Goal: Task Accomplishment & Management: Manage account settings

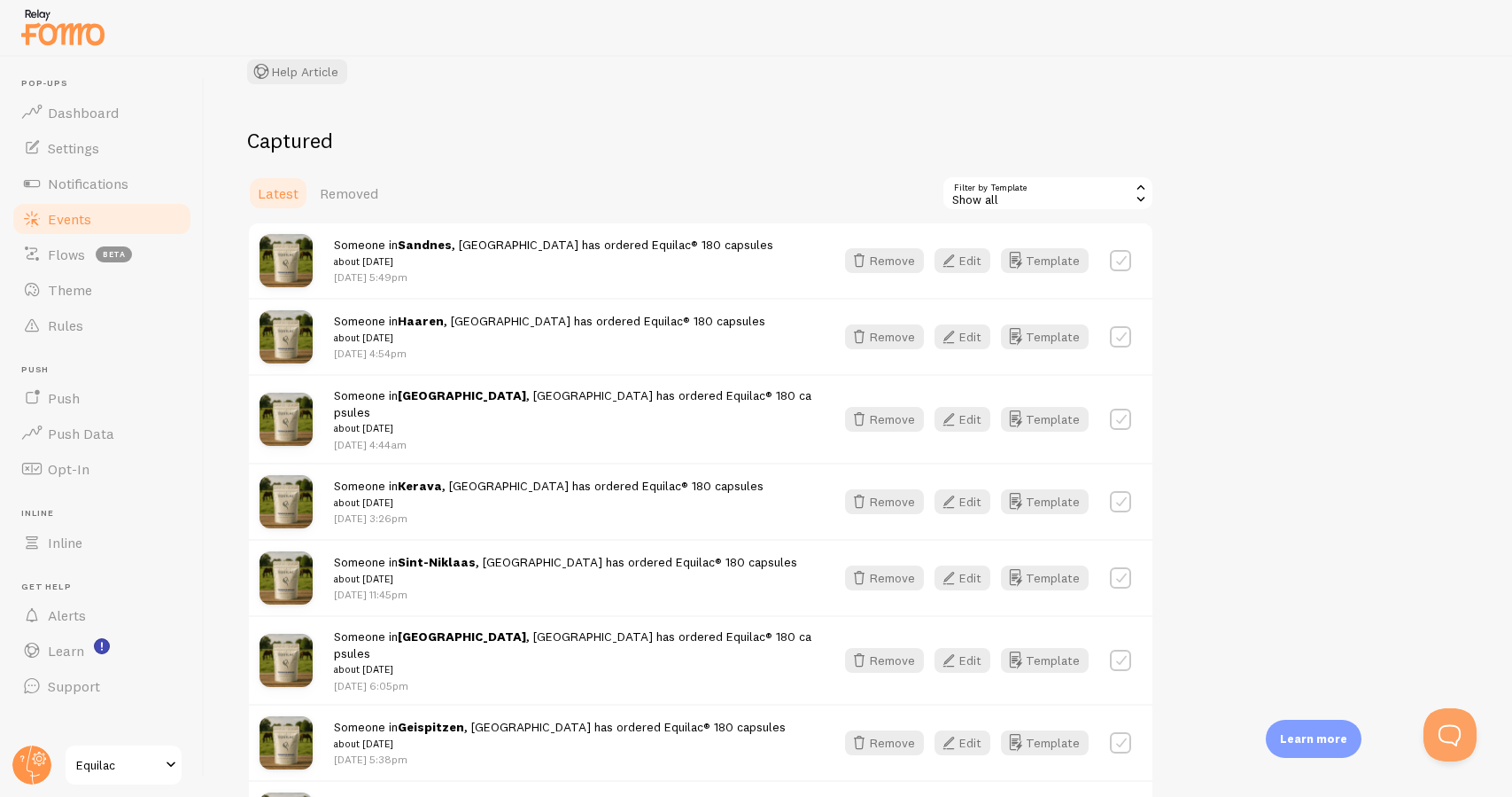
scroll to position [31, 0]
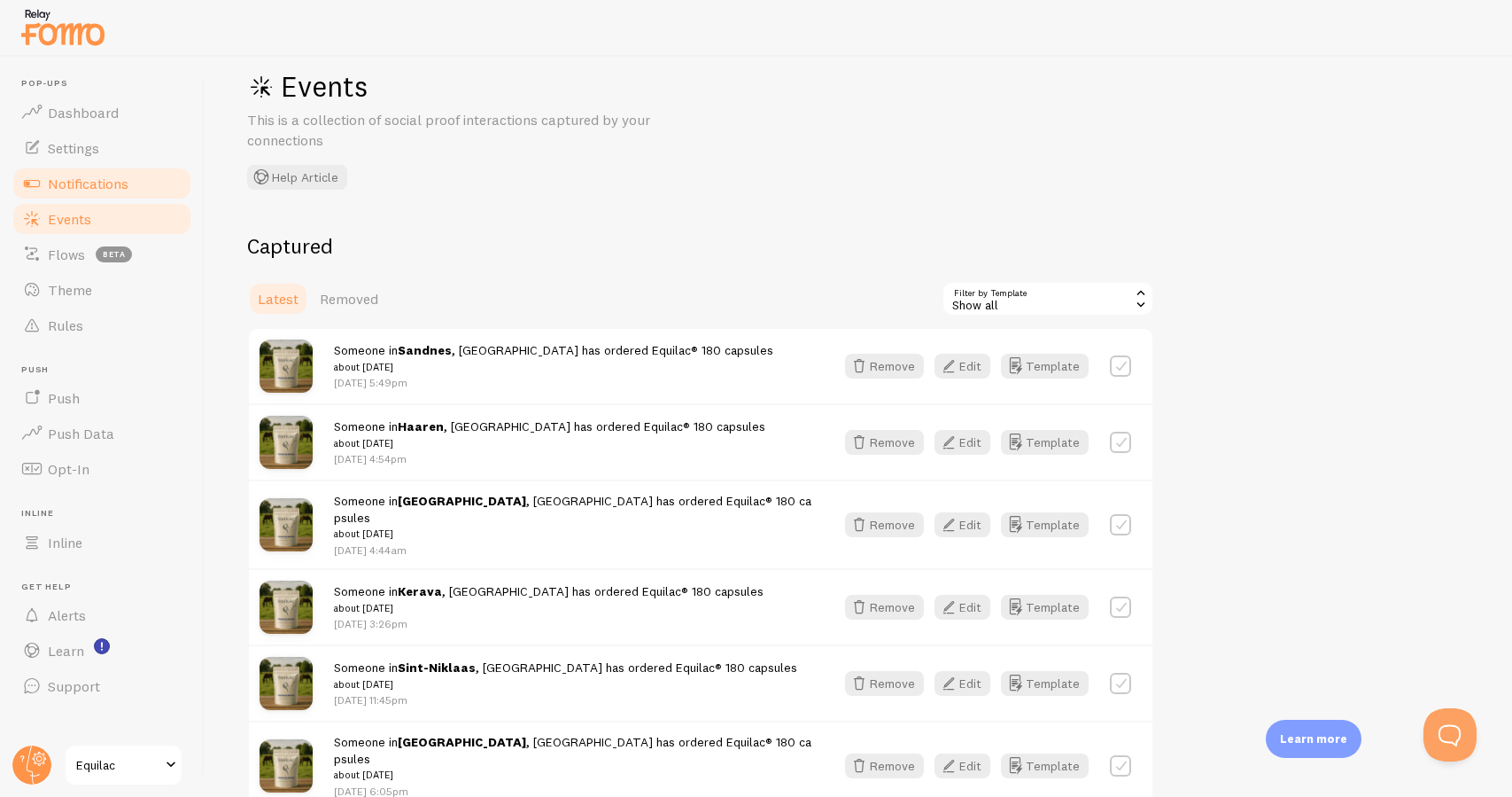
click at [130, 178] on link "Notifications" at bounding box center [101, 184] width 183 height 36
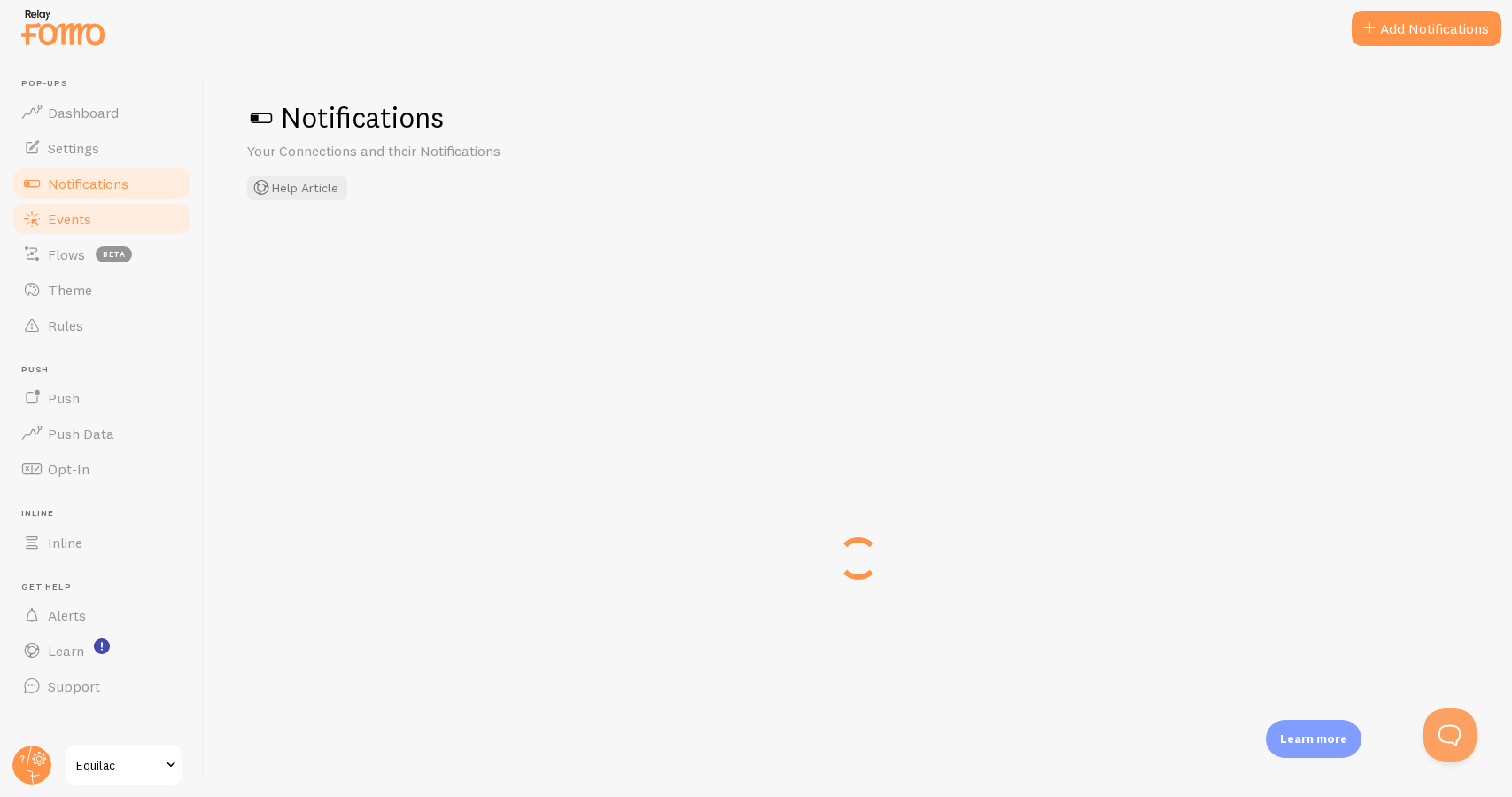
click at [104, 220] on link "Events" at bounding box center [101, 219] width 183 height 36
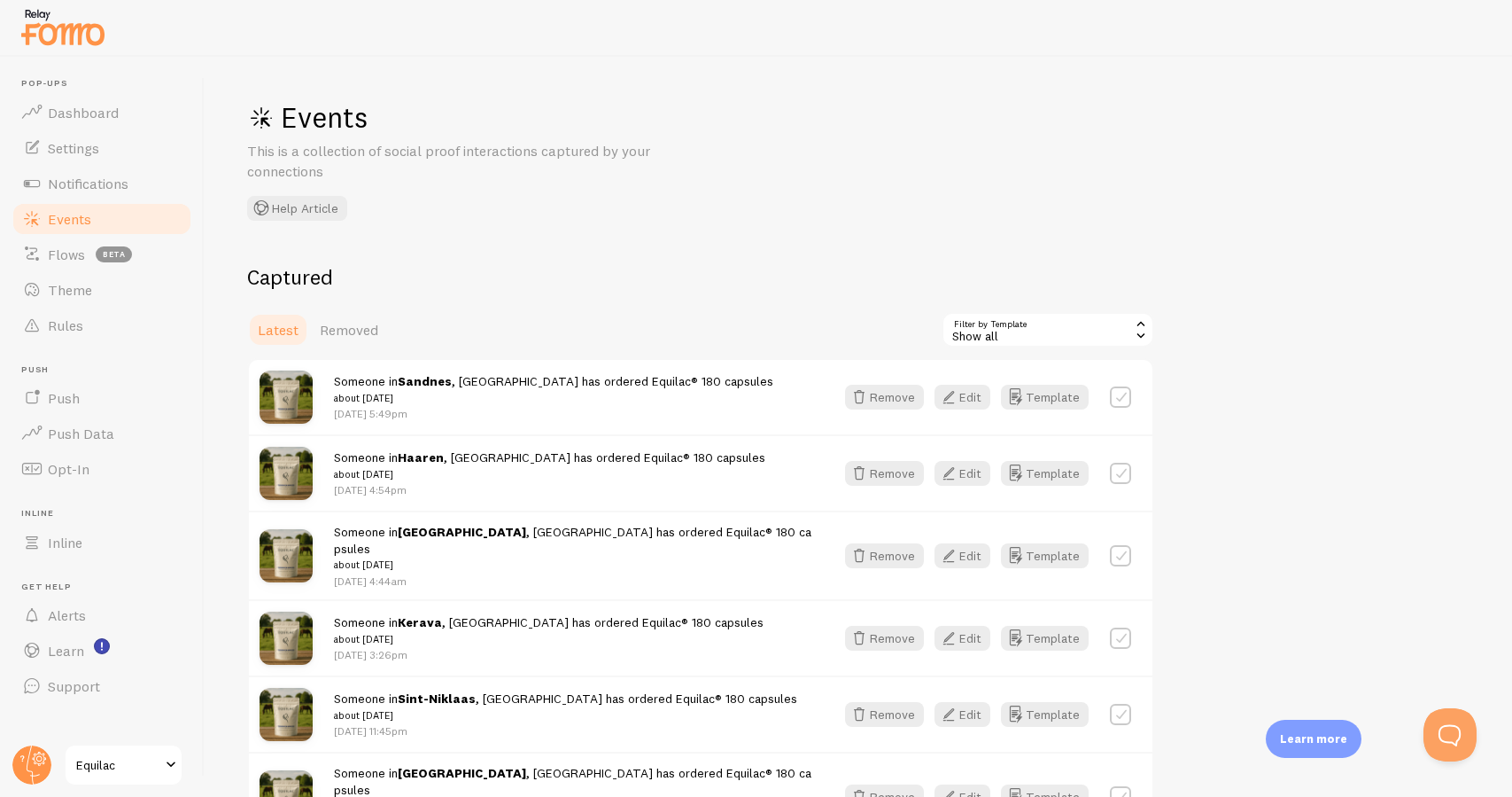
click at [146, 220] on link "Events" at bounding box center [101, 219] width 183 height 36
click at [133, 757] on span "Equilac" at bounding box center [118, 764] width 84 height 22
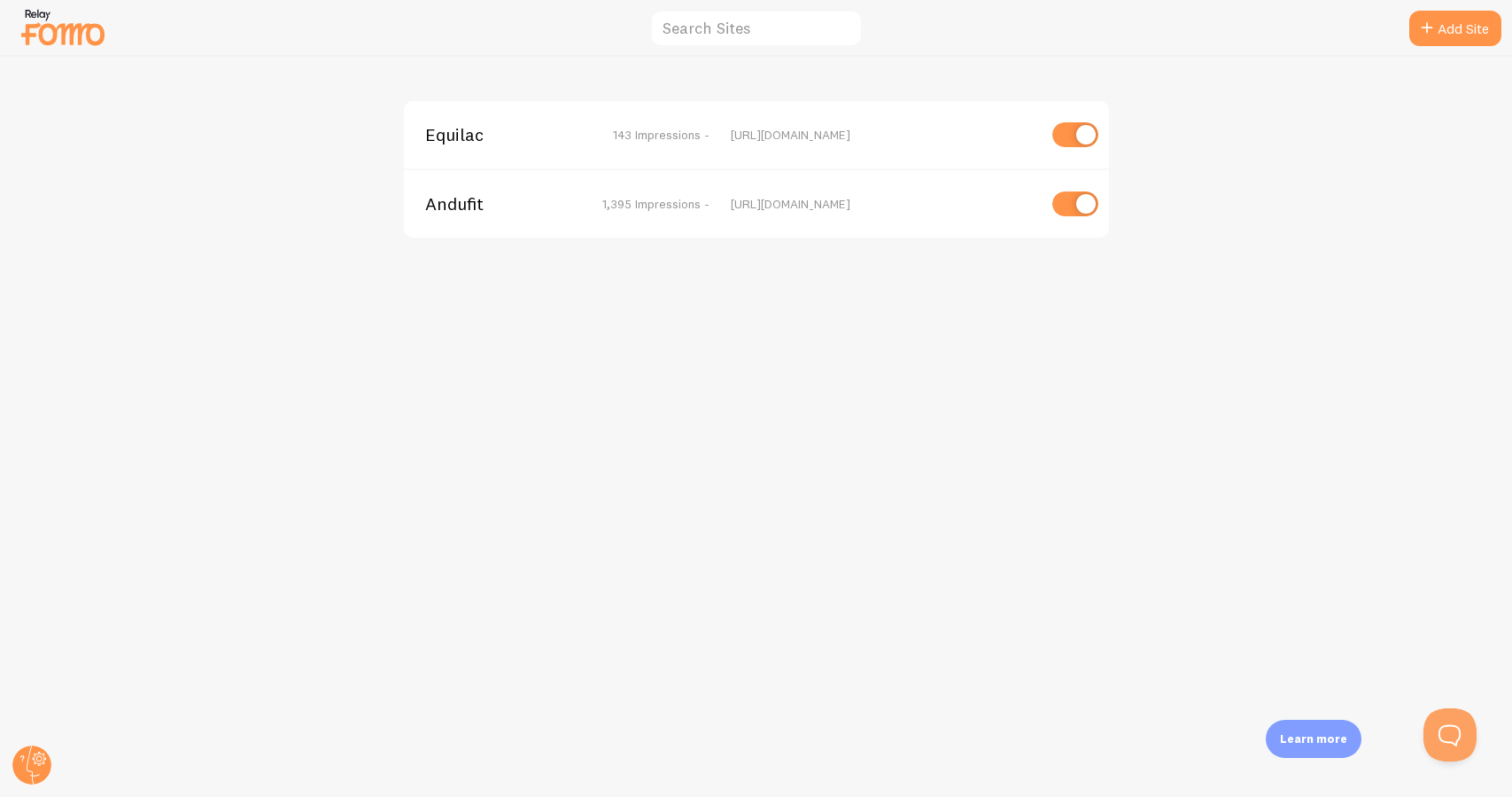
click at [435, 206] on span "Andufit" at bounding box center [496, 203] width 142 height 16
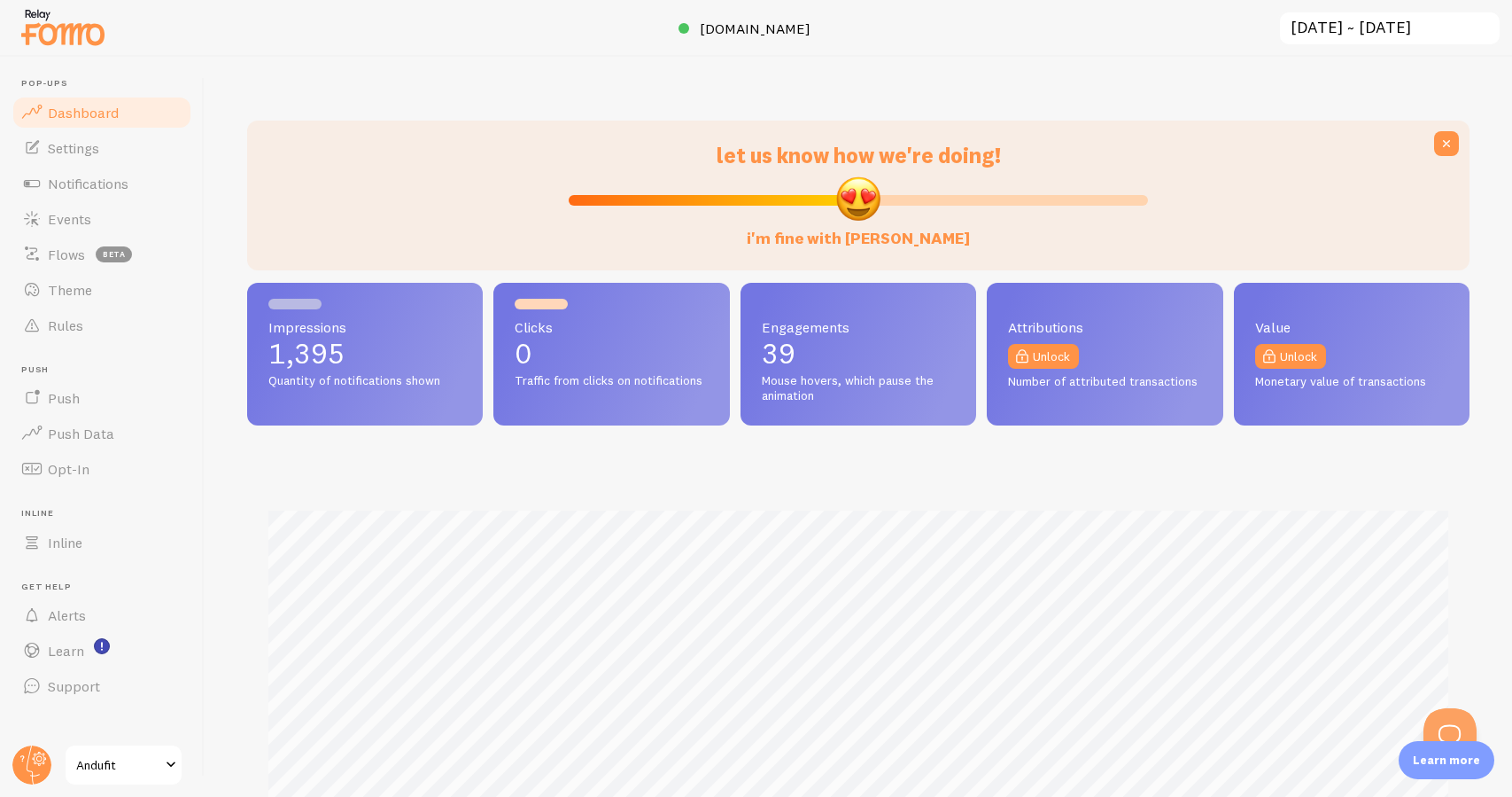
scroll to position [465, 1223]
click at [127, 758] on span "Andufit" at bounding box center [118, 764] width 84 height 22
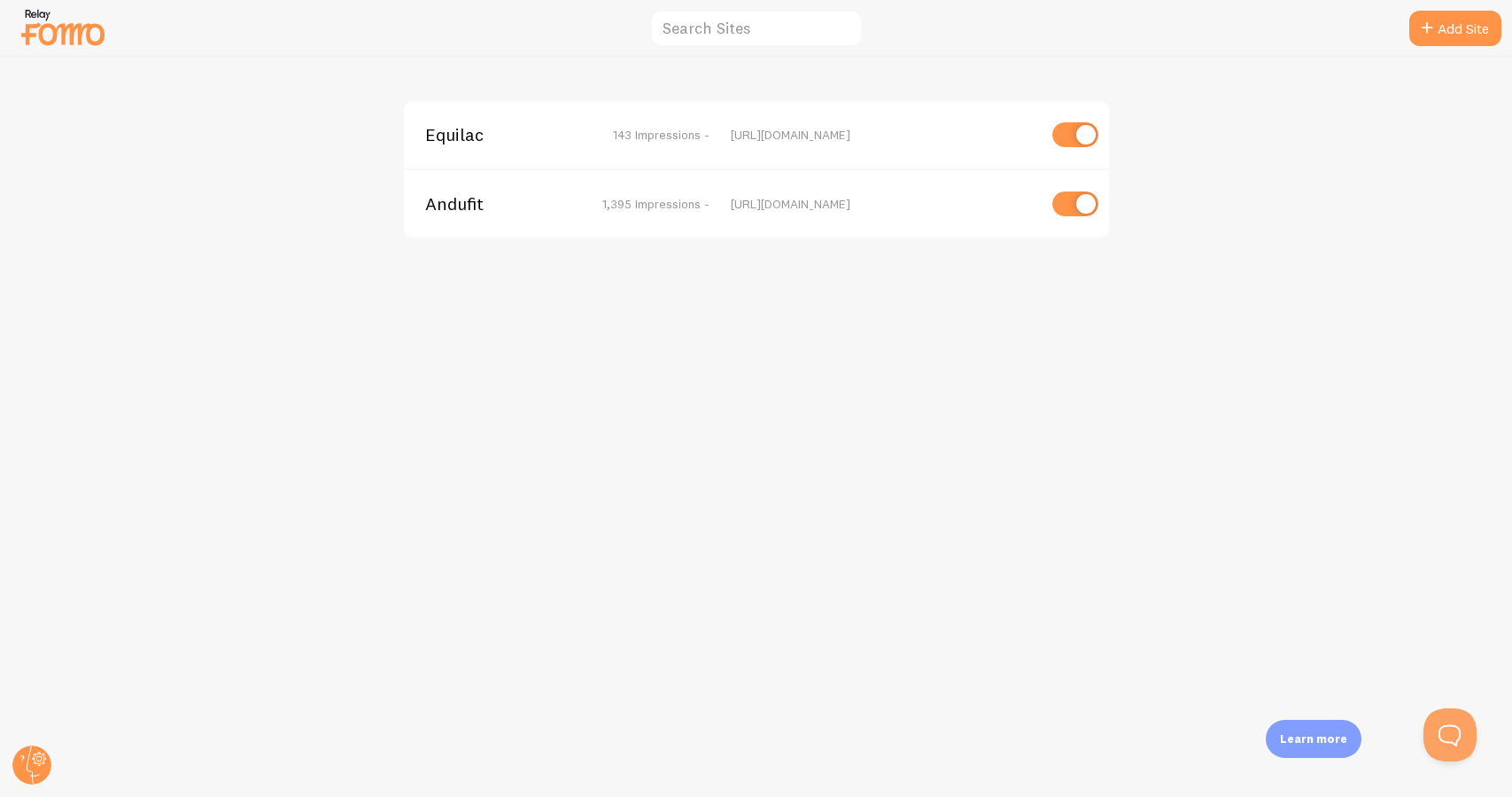
click at [448, 206] on span "Andufit" at bounding box center [496, 203] width 142 height 16
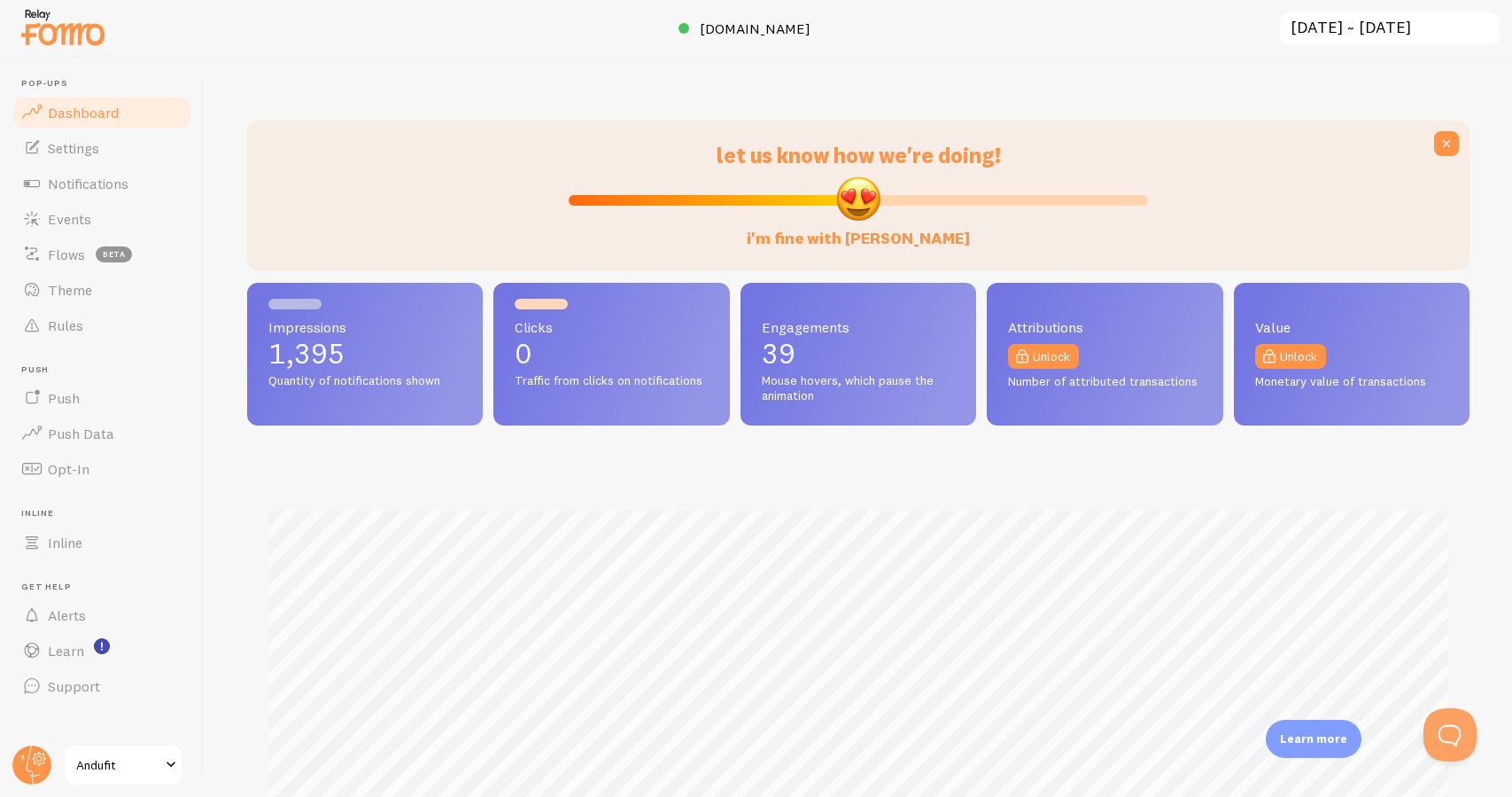
scroll to position [465, 1223]
click at [154, 151] on link "Settings" at bounding box center [101, 148] width 183 height 36
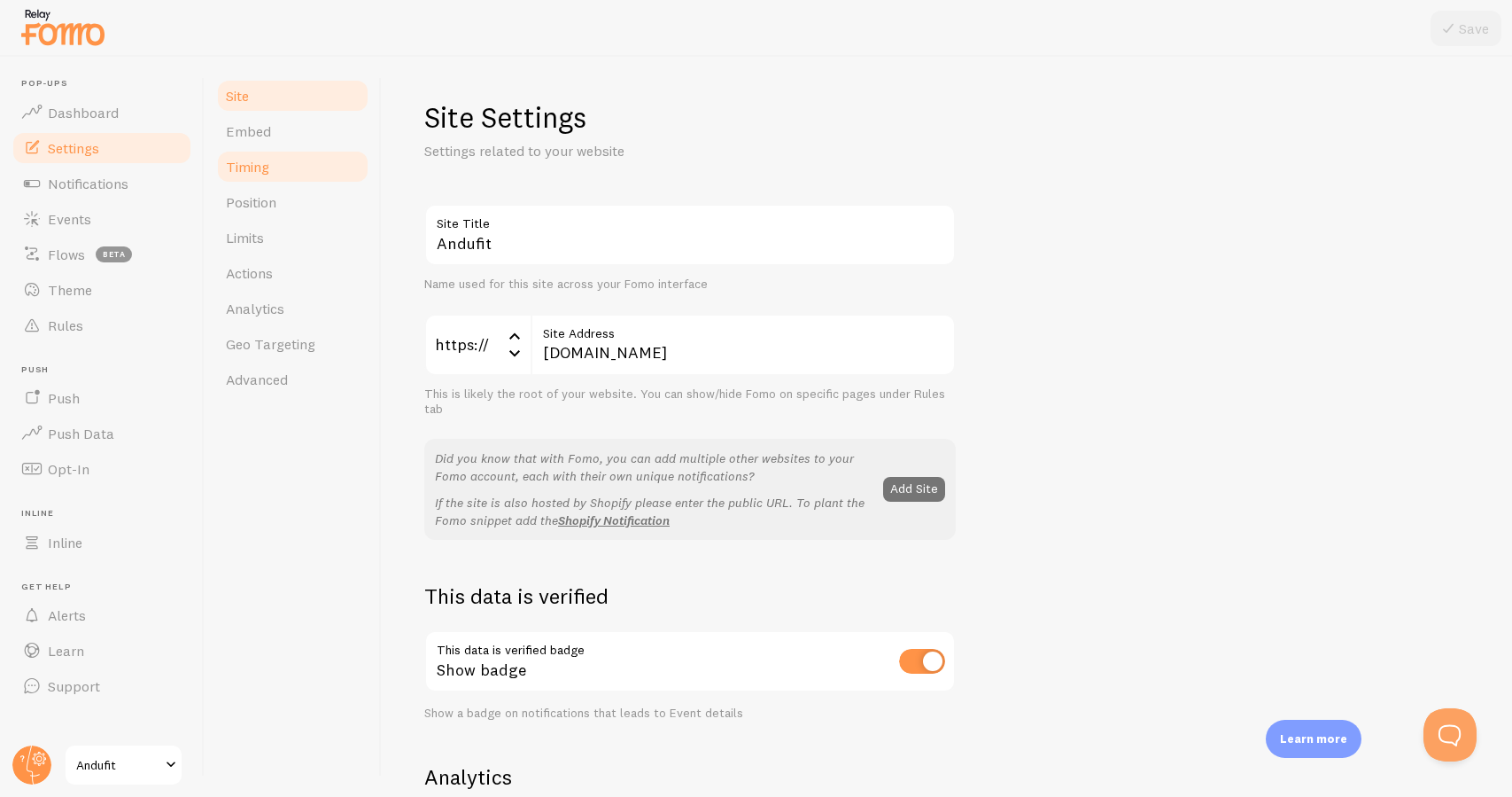
click at [272, 168] on link "Timing" at bounding box center [293, 167] width 155 height 36
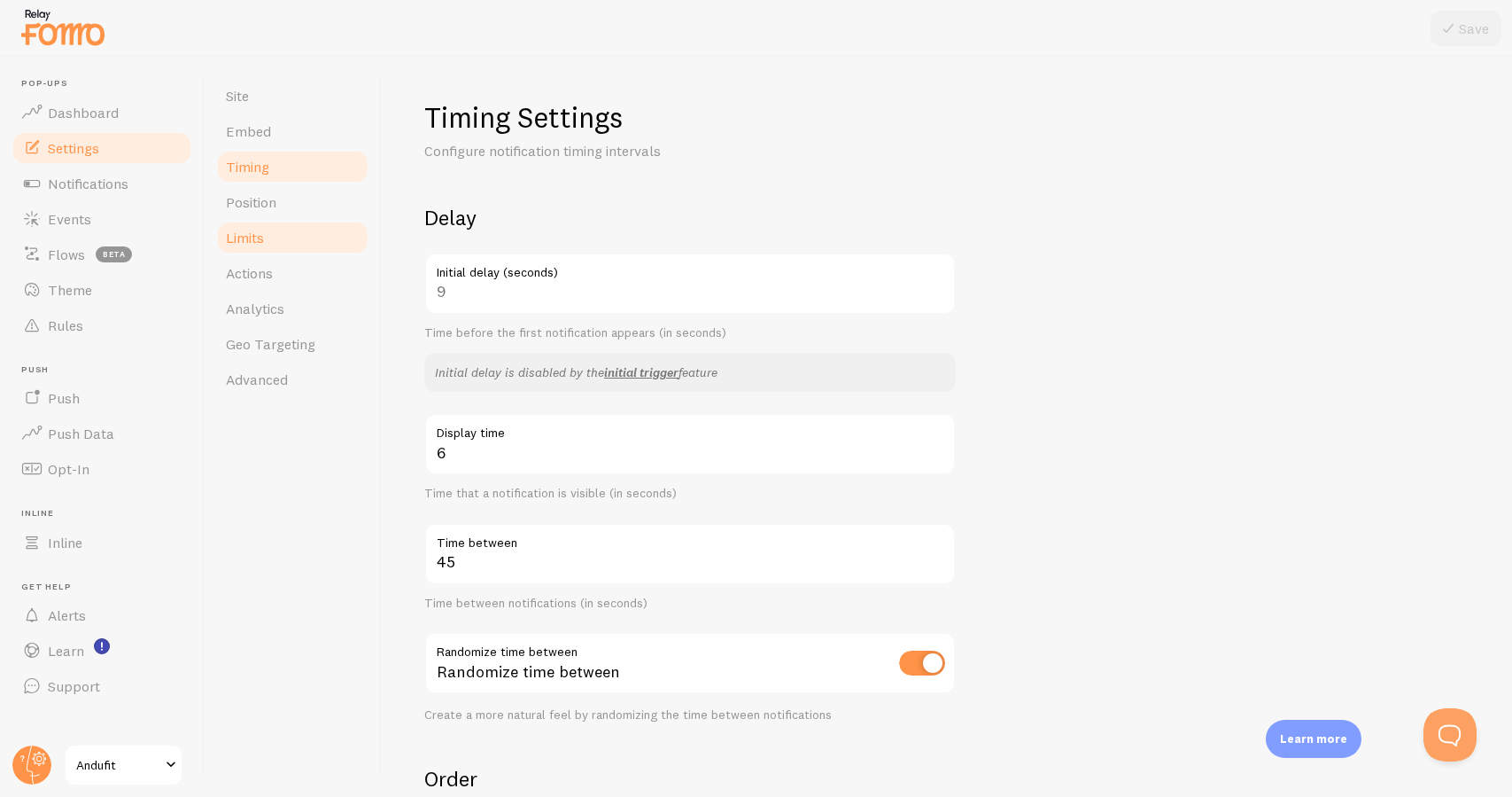
click at [318, 230] on link "Limits" at bounding box center [293, 238] width 155 height 36
